Goal: Understand process/instructions: Learn about a topic

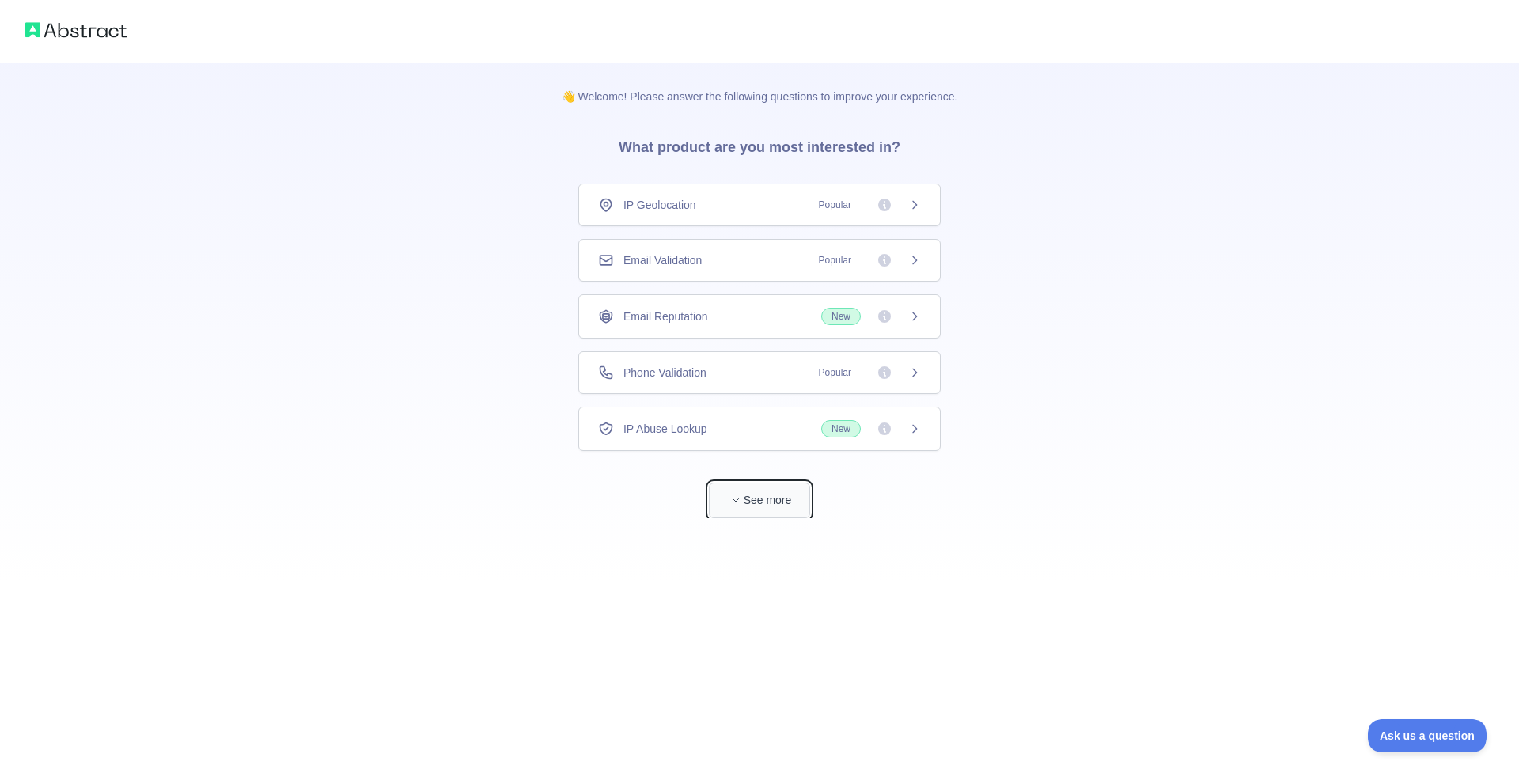
click at [735, 505] on span "button" at bounding box center [736, 499] width 16 height 16
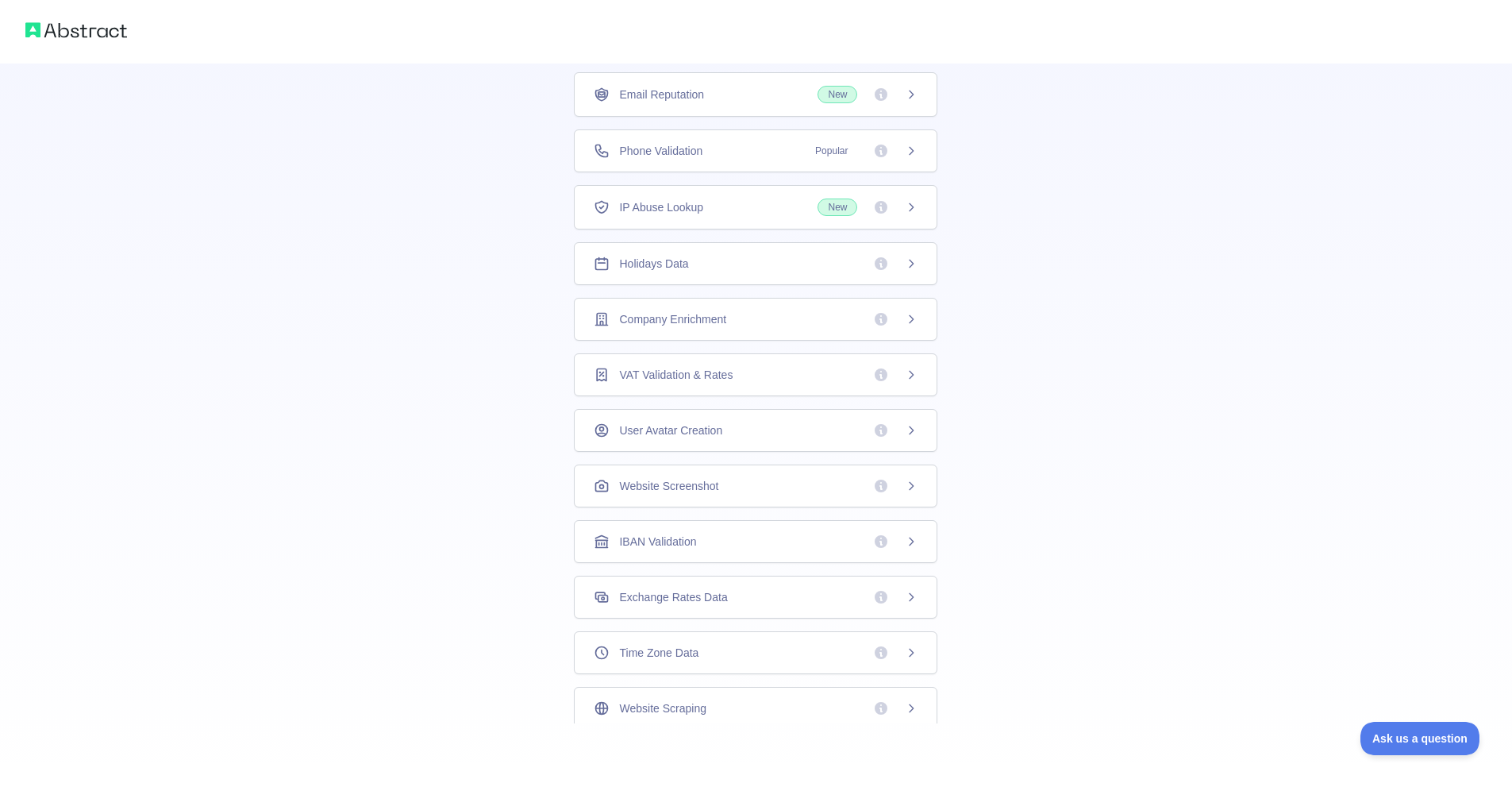
click at [777, 90] on div "Email Reputation New" at bounding box center [756, 94] width 324 height 18
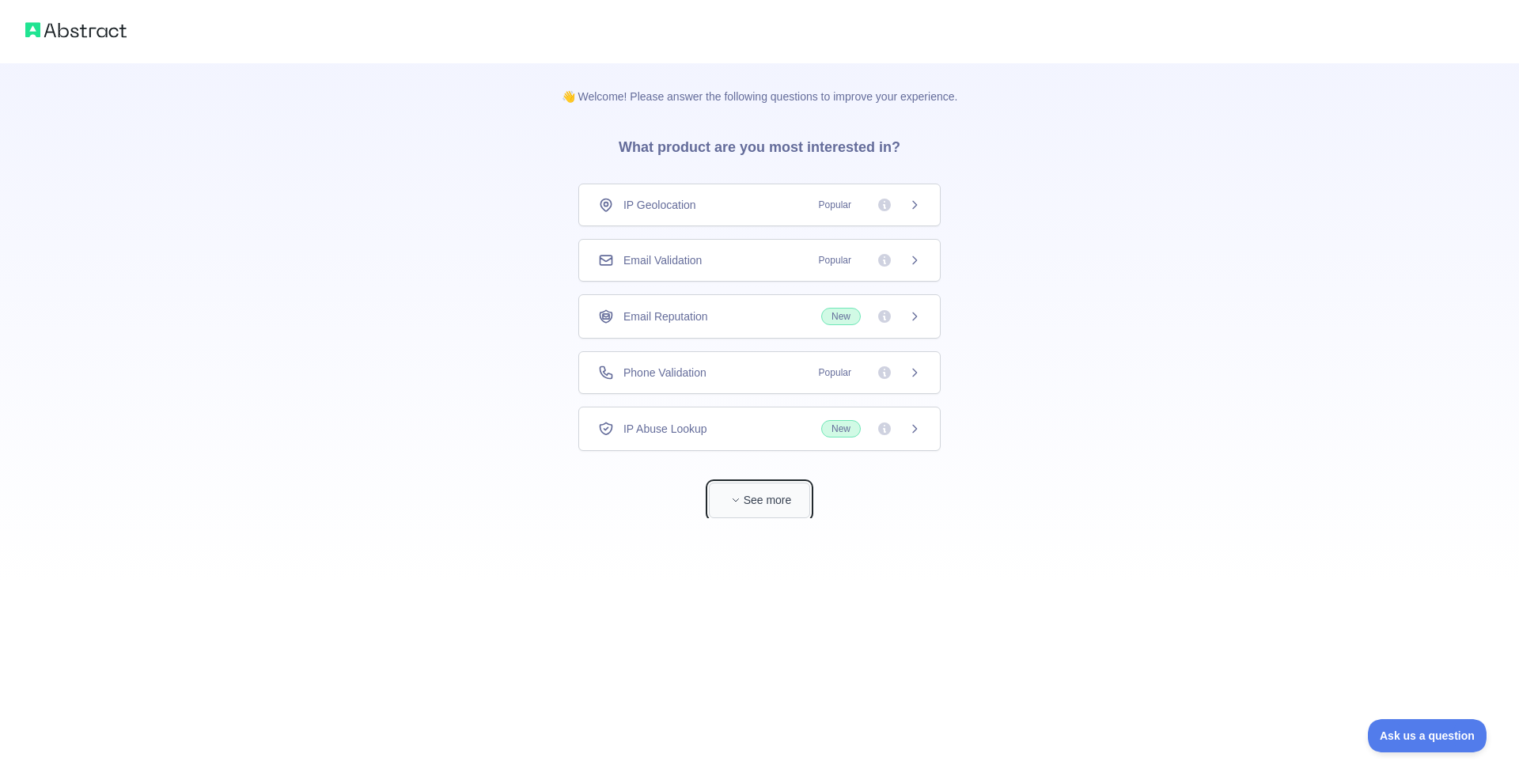
click at [792, 493] on button "See more" at bounding box center [760, 500] width 102 height 36
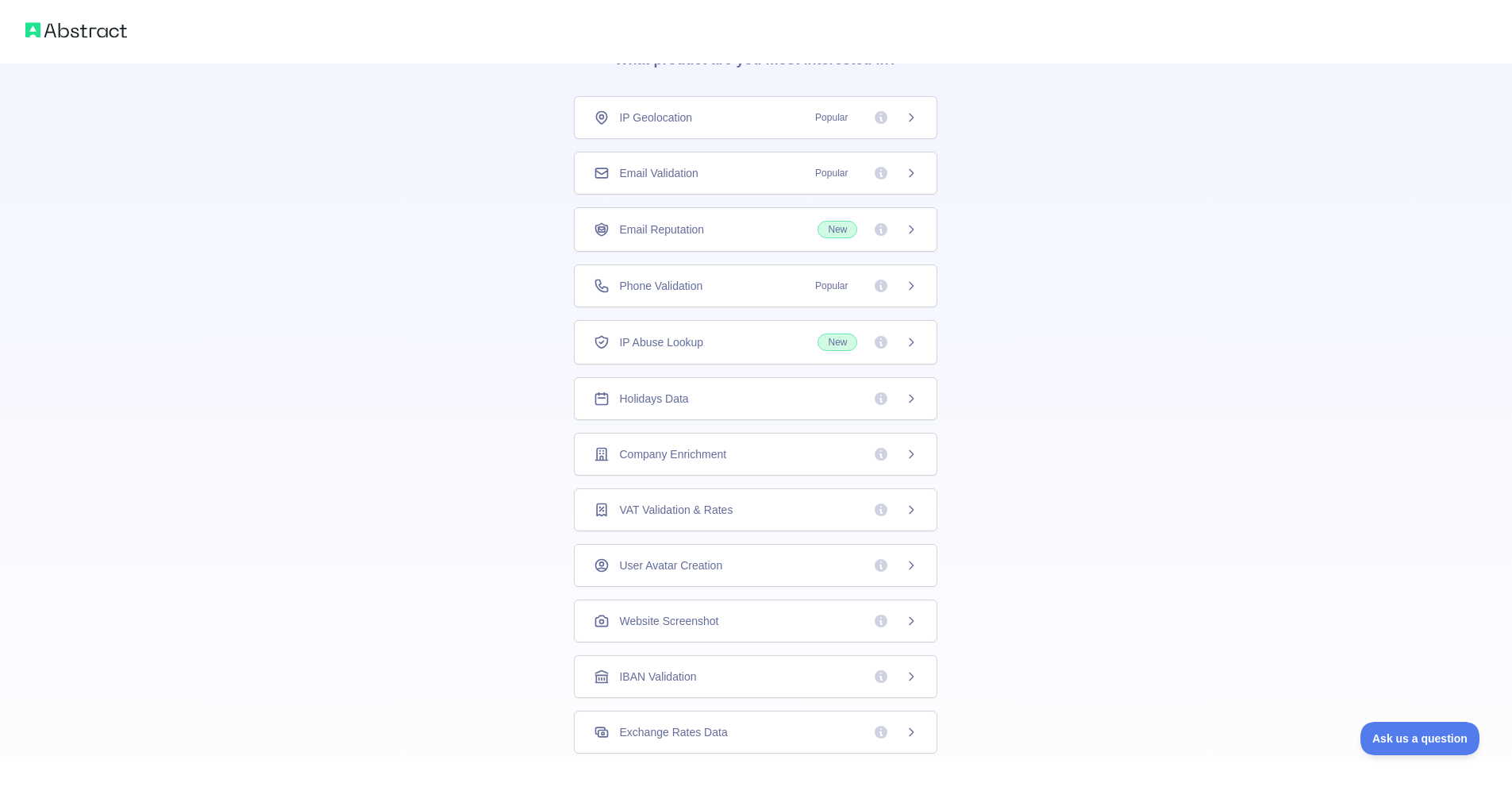
scroll to position [64, 0]
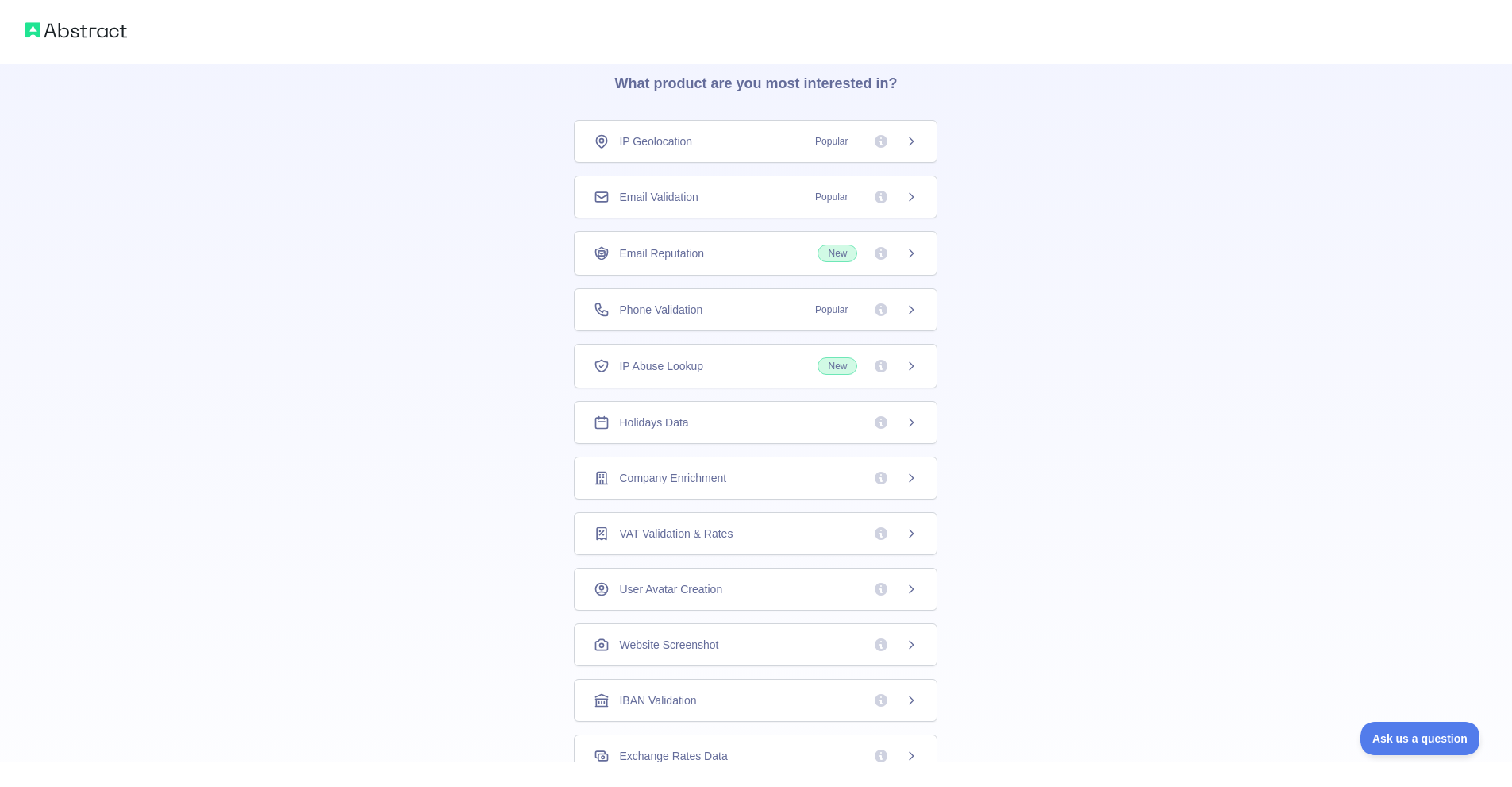
click at [763, 311] on div "Phone Validation Popular" at bounding box center [756, 309] width 324 height 16
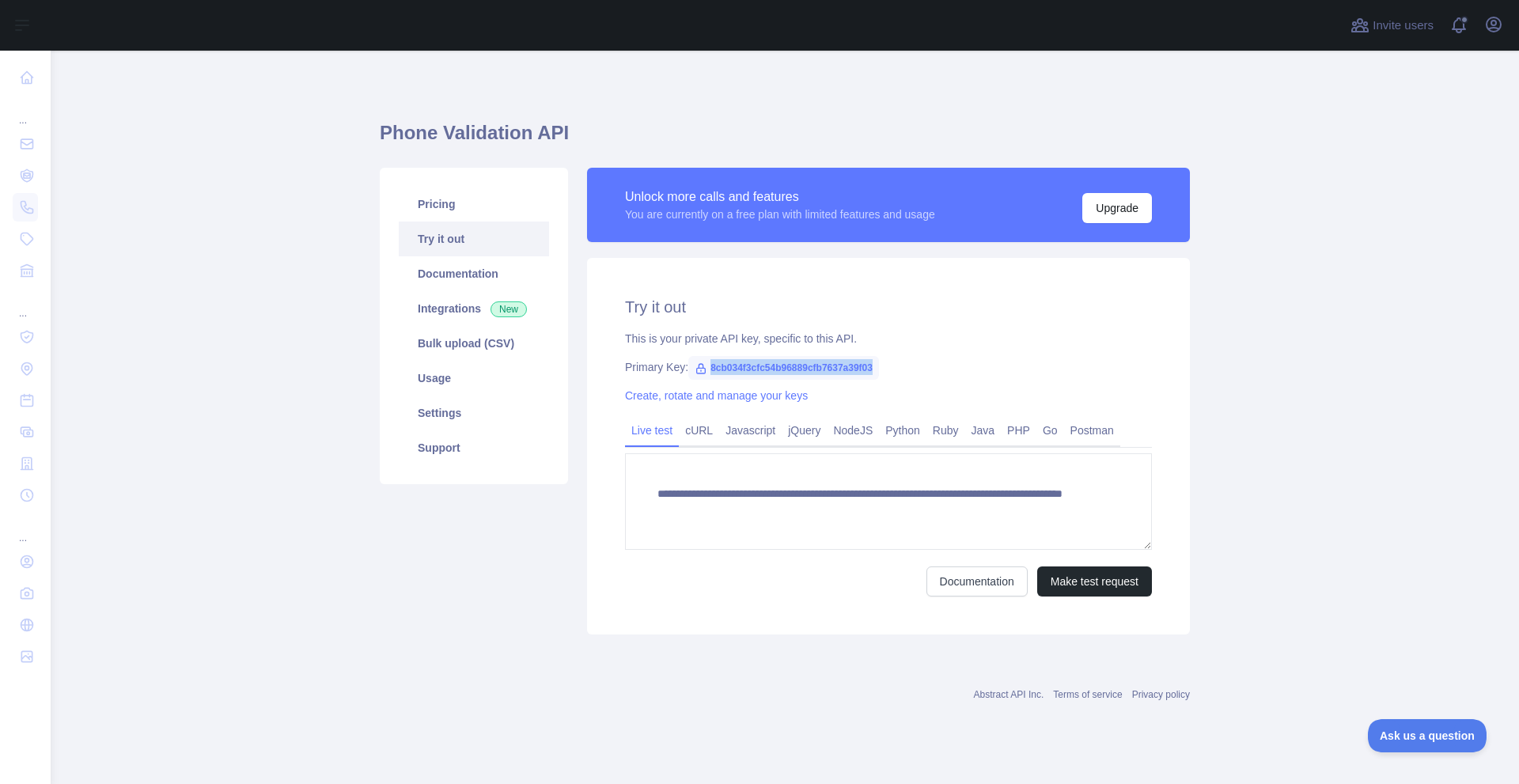
drag, startPoint x: 879, startPoint y: 366, endPoint x: 709, endPoint y: 369, distance: 170.0
click at [709, 369] on div "Primary Key: 8cb034f3cfc54b96889cfb7637a39f03" at bounding box center [888, 366] width 527 height 16
copy span "8cb034f3cfc54b96889cfb7637a39f03"
click at [1043, 373] on div "Primary Key: 8cb034f3cfc54b96889cfb7637a39f03" at bounding box center [888, 366] width 527 height 16
